Goal: Navigation & Orientation: Find specific page/section

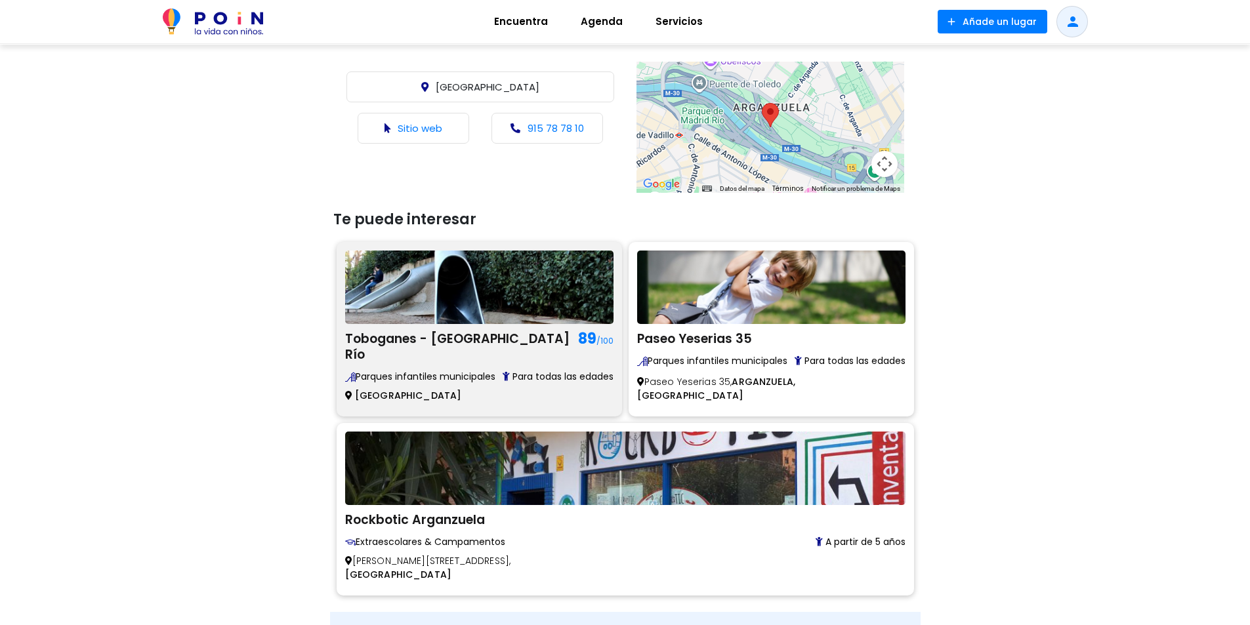
scroll to position [656, 0]
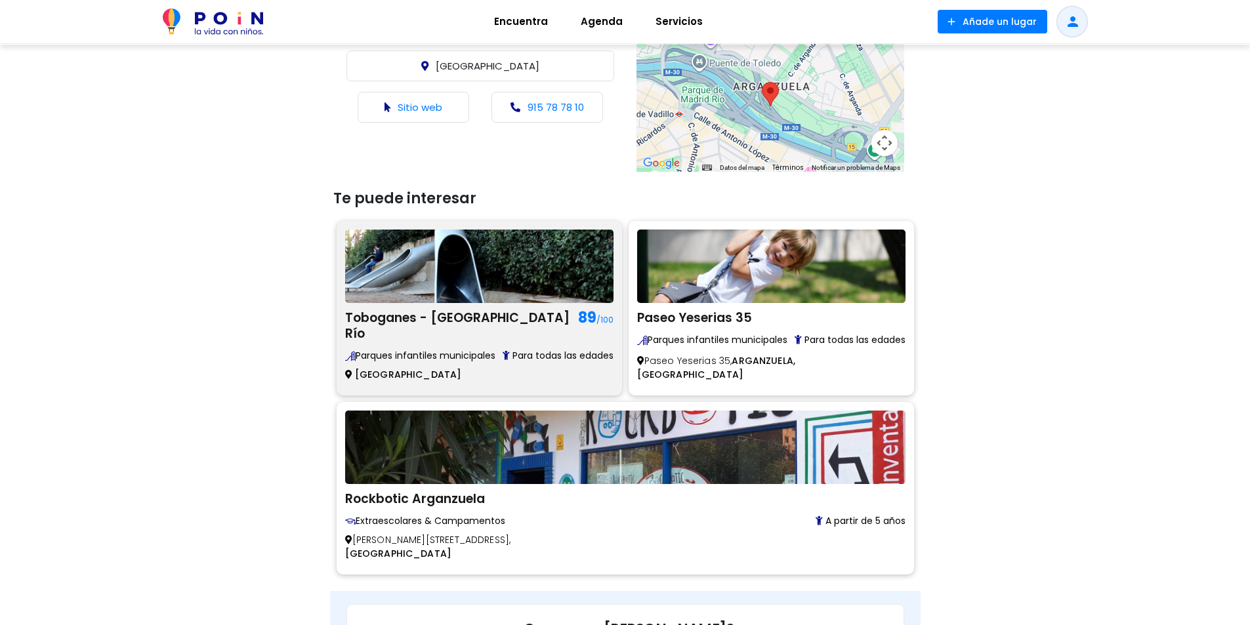
click at [401, 350] on span "Parques infantiles municipales" at bounding box center [420, 356] width 150 height 14
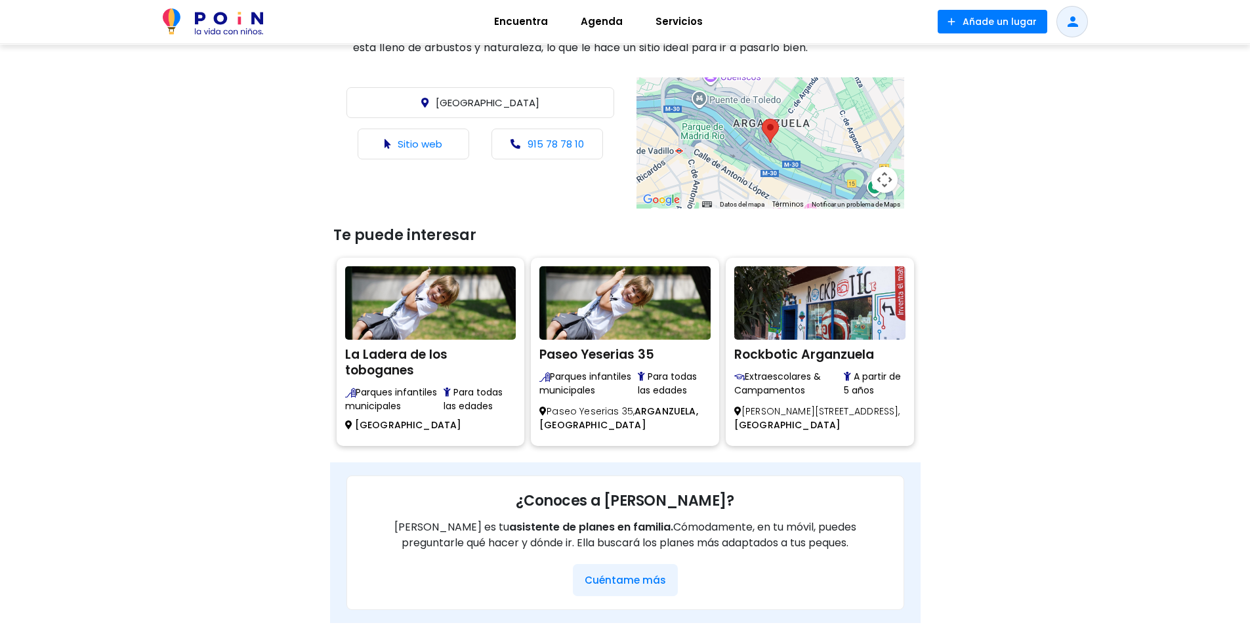
scroll to position [470, 0]
